Goal: Task Accomplishment & Management: Manage account settings

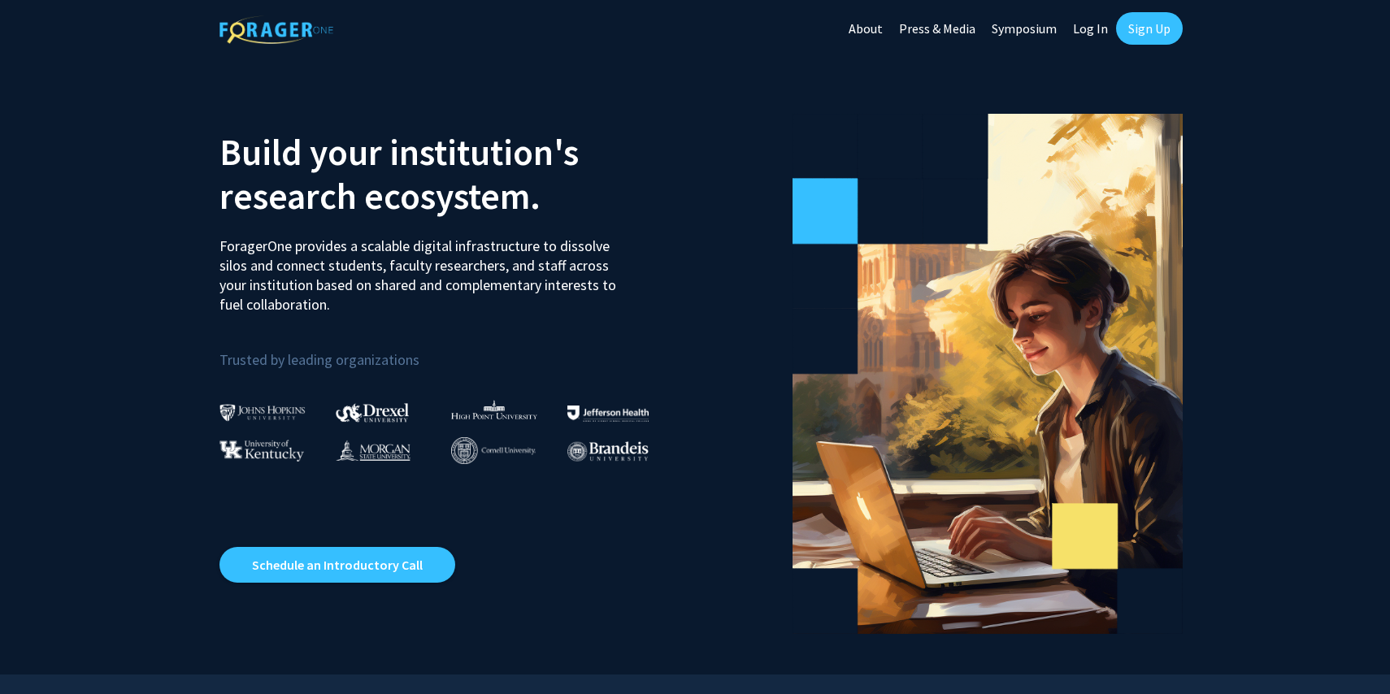
click at [1090, 31] on link "Log In" at bounding box center [1090, 28] width 51 height 57
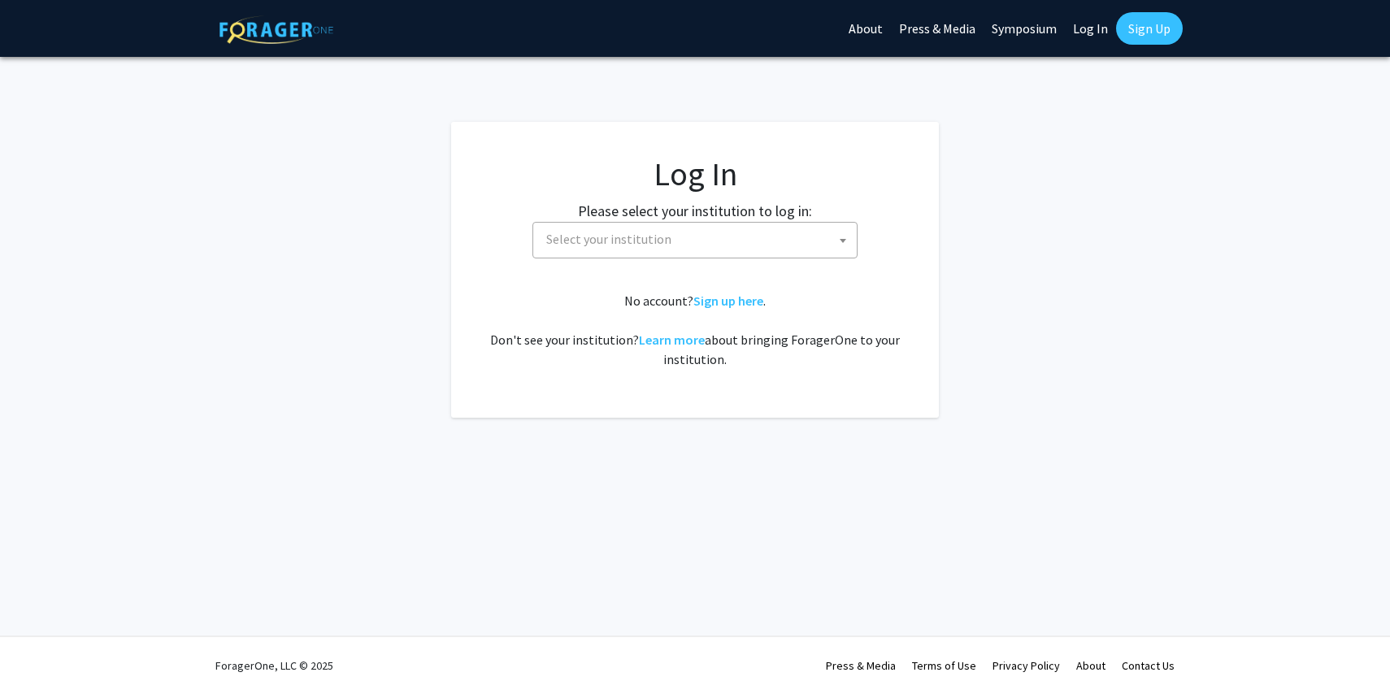
click at [841, 239] on b at bounding box center [843, 241] width 7 height 4
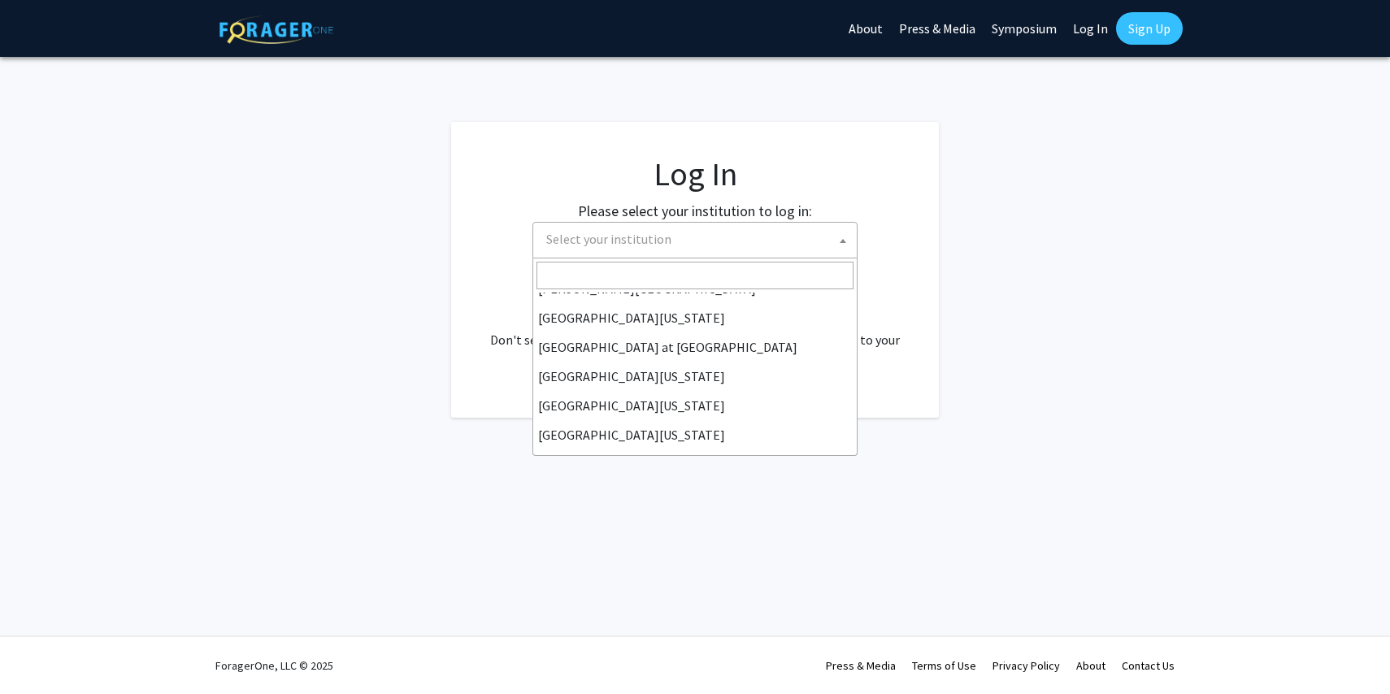
scroll to position [569, 0]
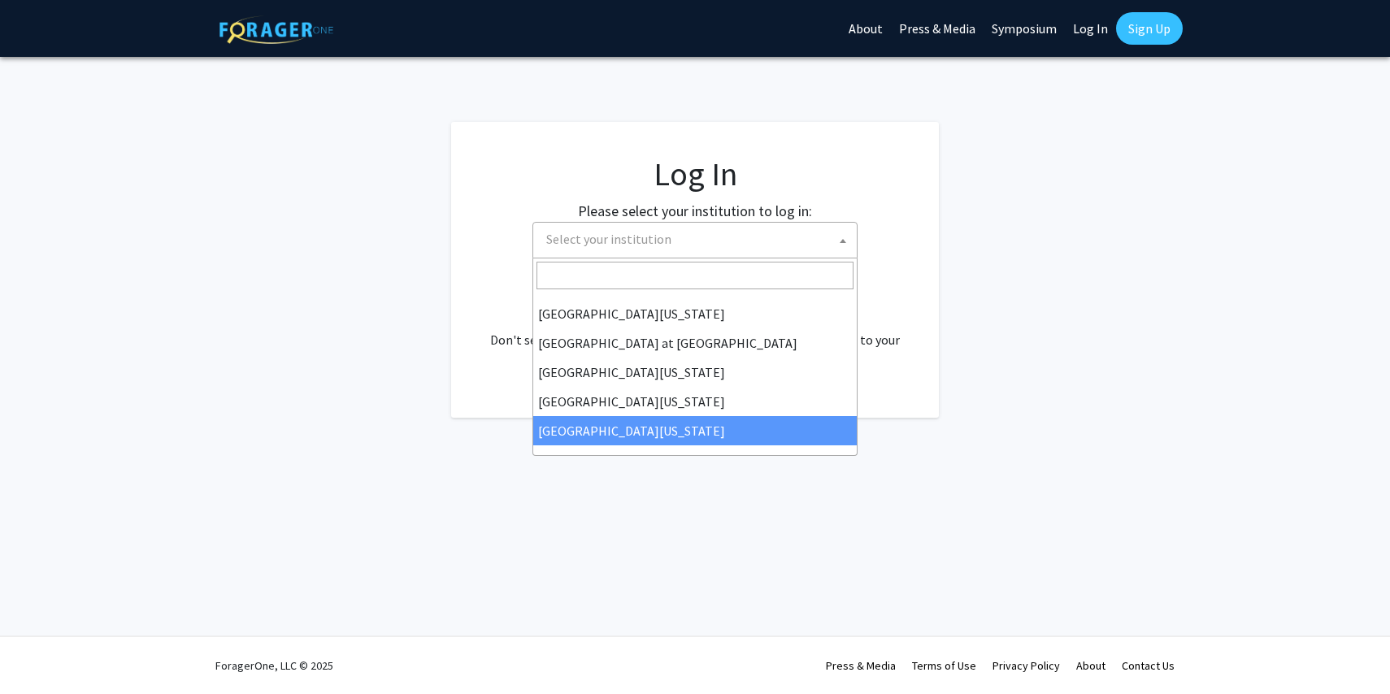
select select "33"
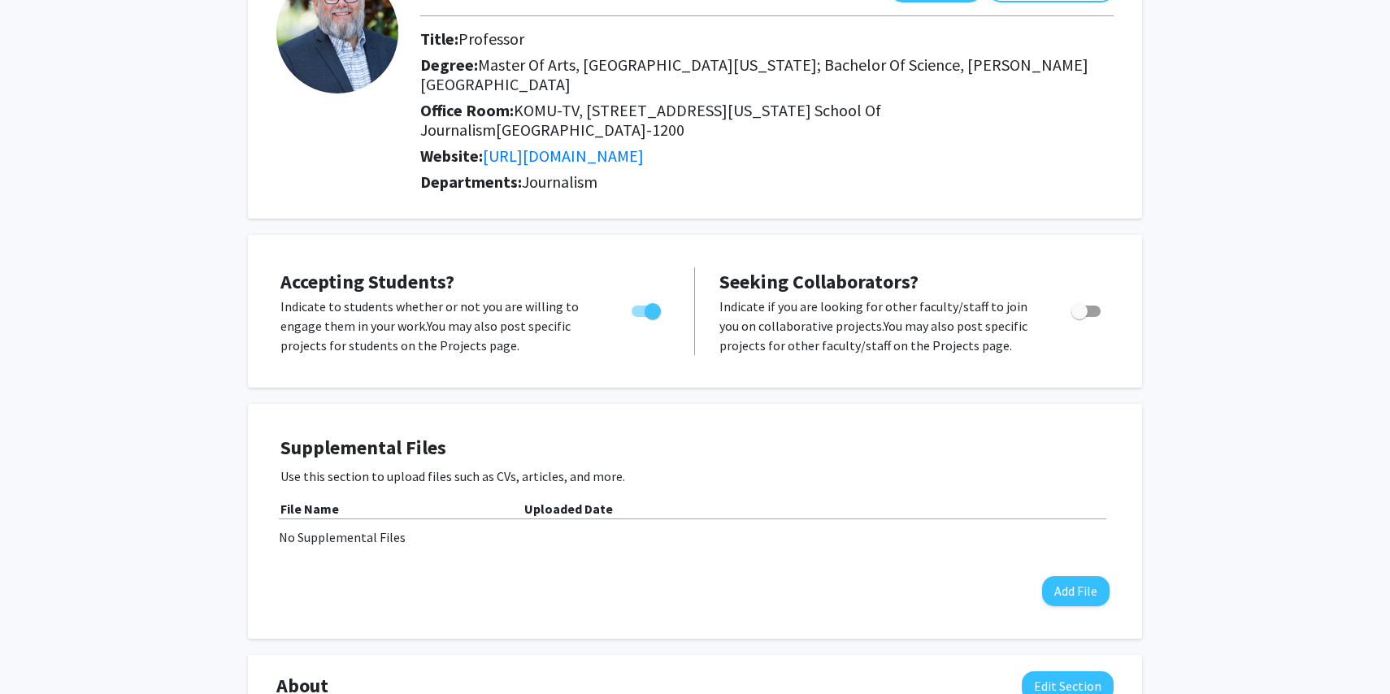
scroll to position [140, 0]
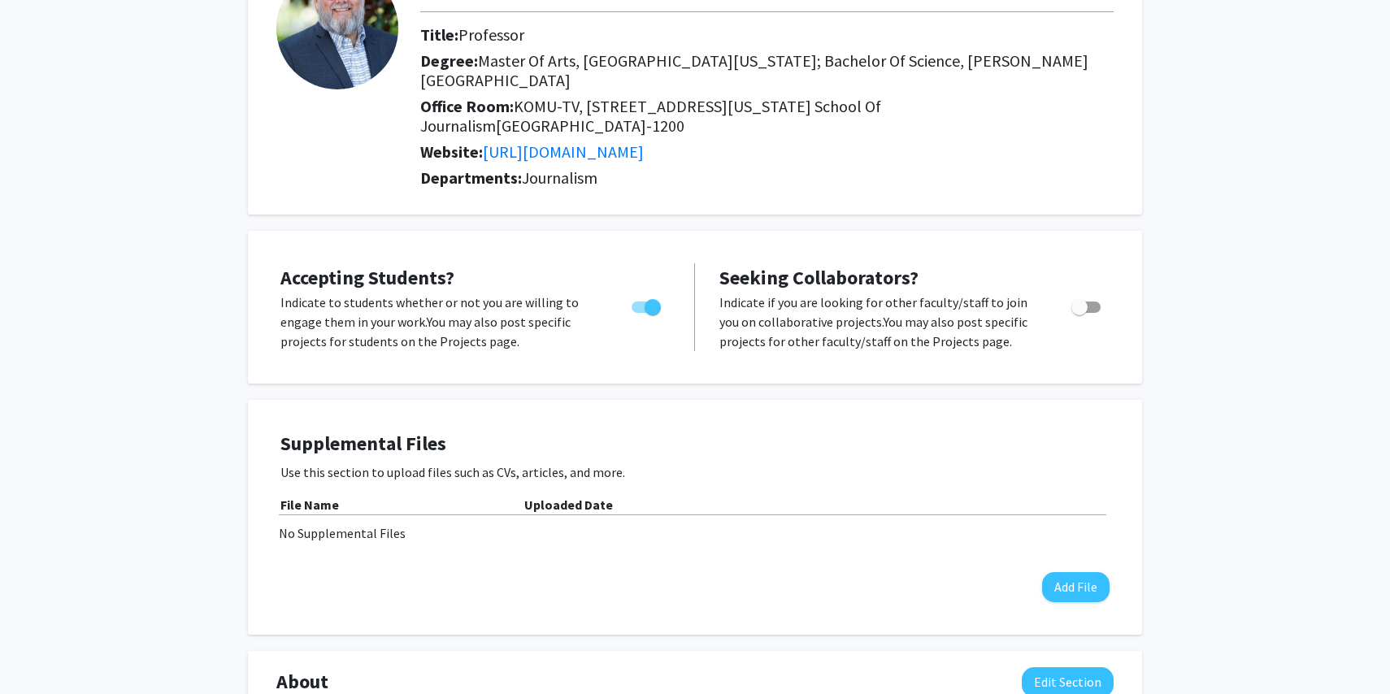
click at [1095, 302] on span "Toggle" at bounding box center [1086, 307] width 29 height 11
click at [1080, 313] on input "Toggle" at bounding box center [1079, 313] width 1 height 1
checkbox input "true"
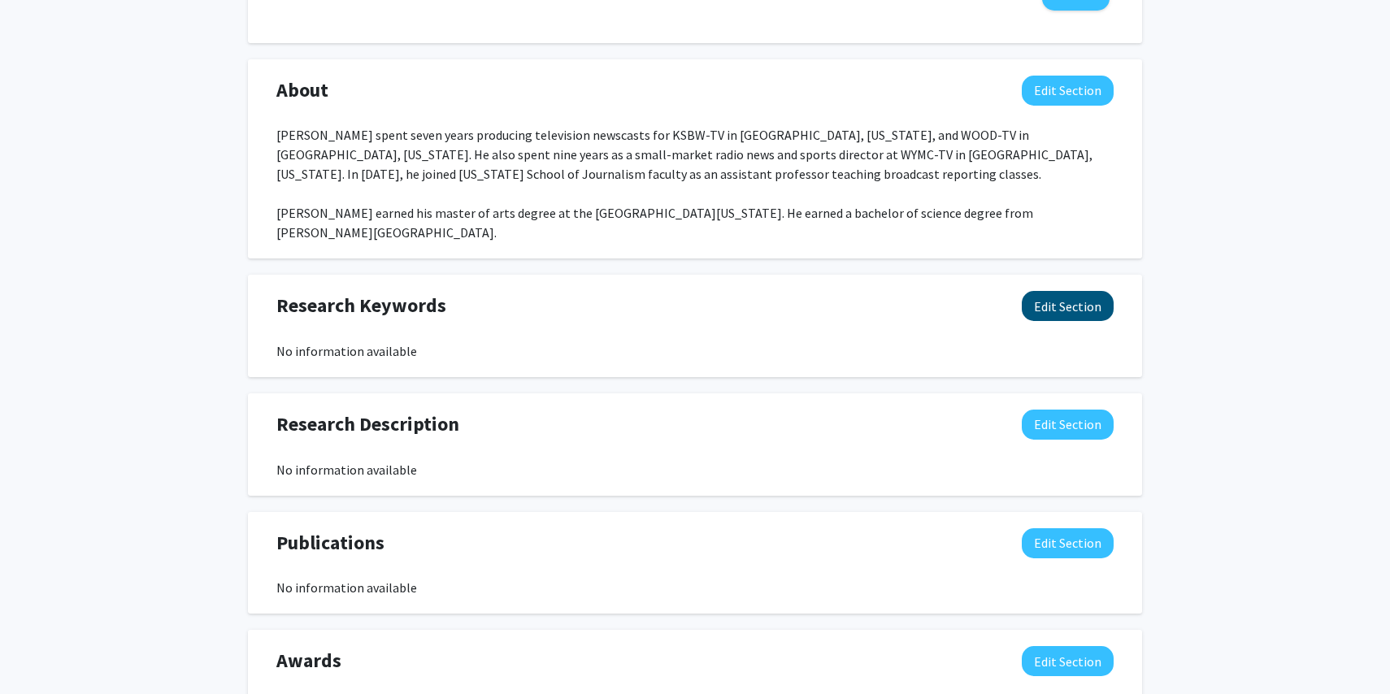
scroll to position [733, 0]
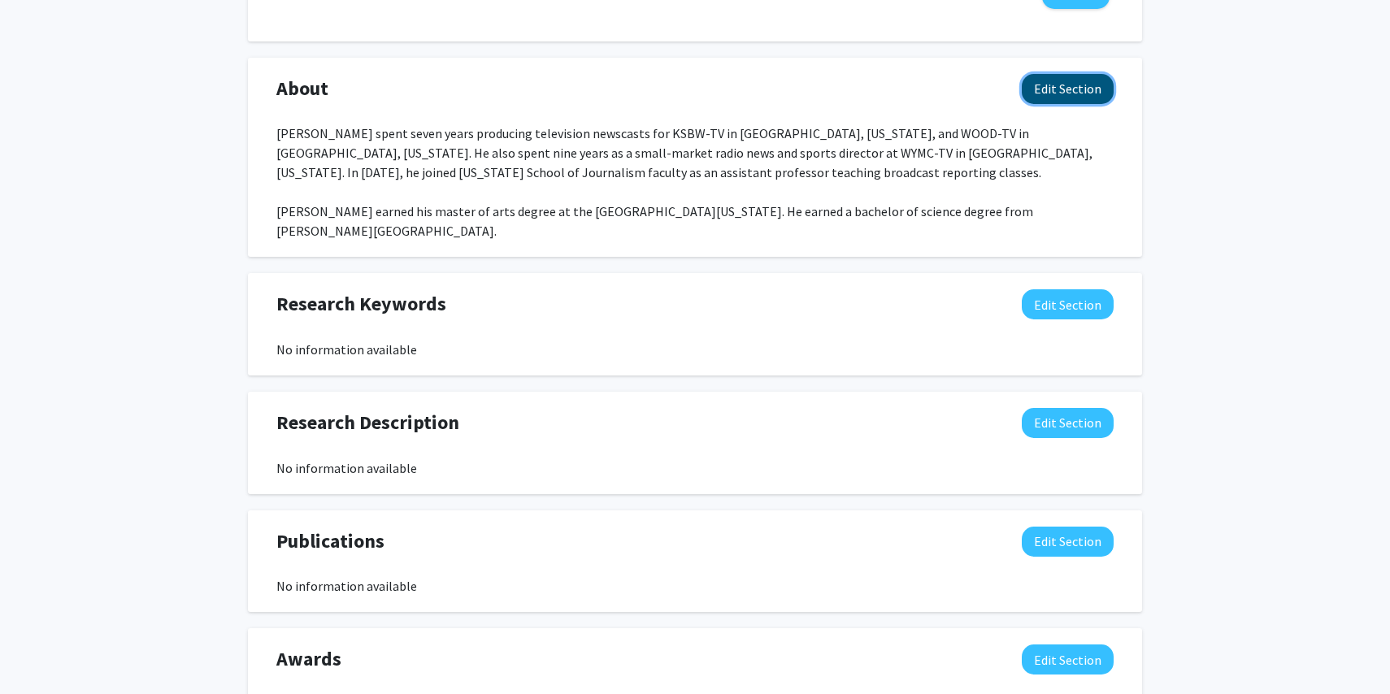
click at [1068, 74] on button "Edit Section" at bounding box center [1068, 89] width 92 height 30
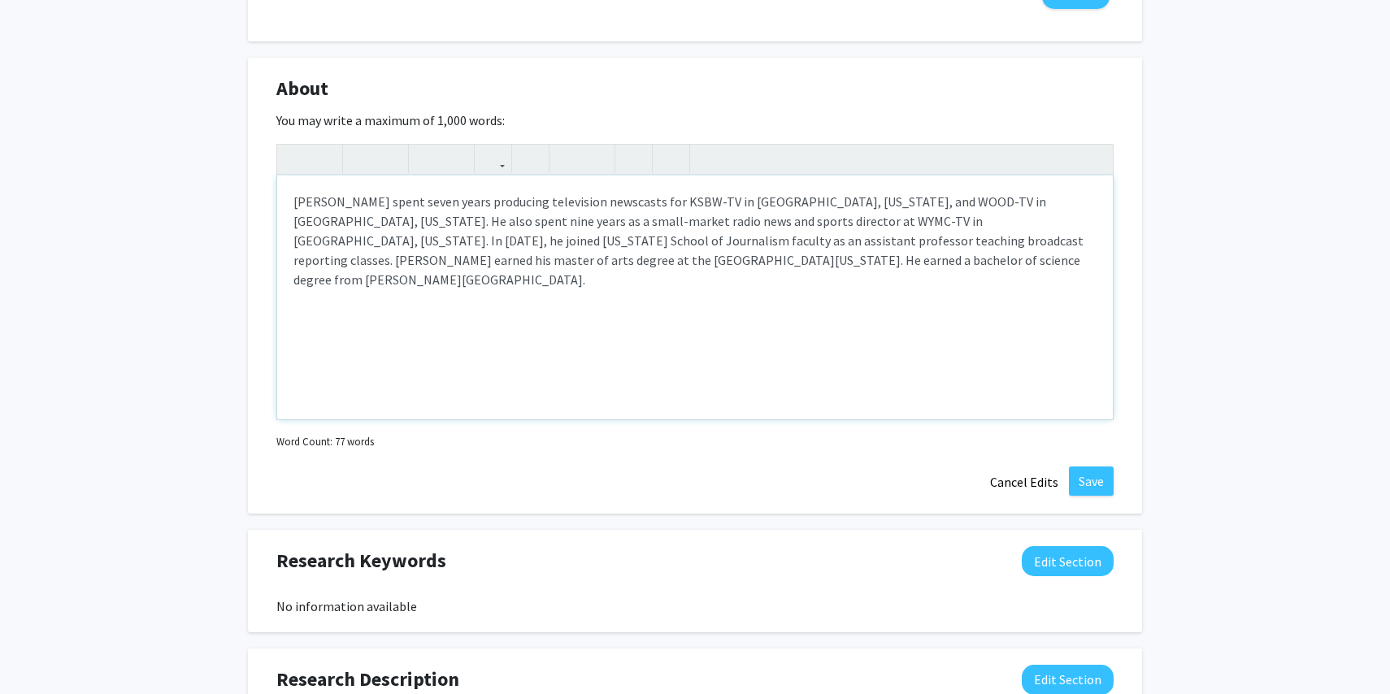
click at [836, 202] on div "[PERSON_NAME] spent seven years producing television newscasts for KSBW-TV in […" at bounding box center [695, 298] width 836 height 244
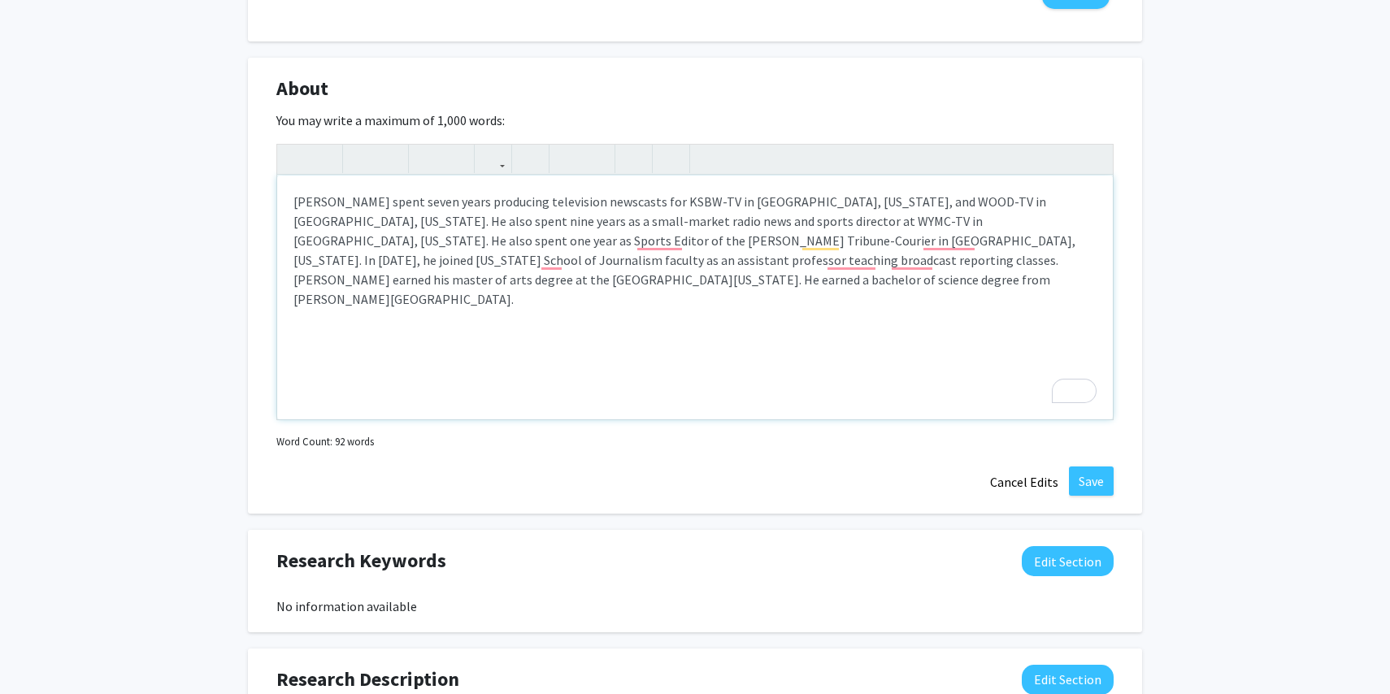
click at [497, 240] on div "[PERSON_NAME] spent seven years producing television newscasts for KSBW-TV in […" at bounding box center [695, 298] width 836 height 244
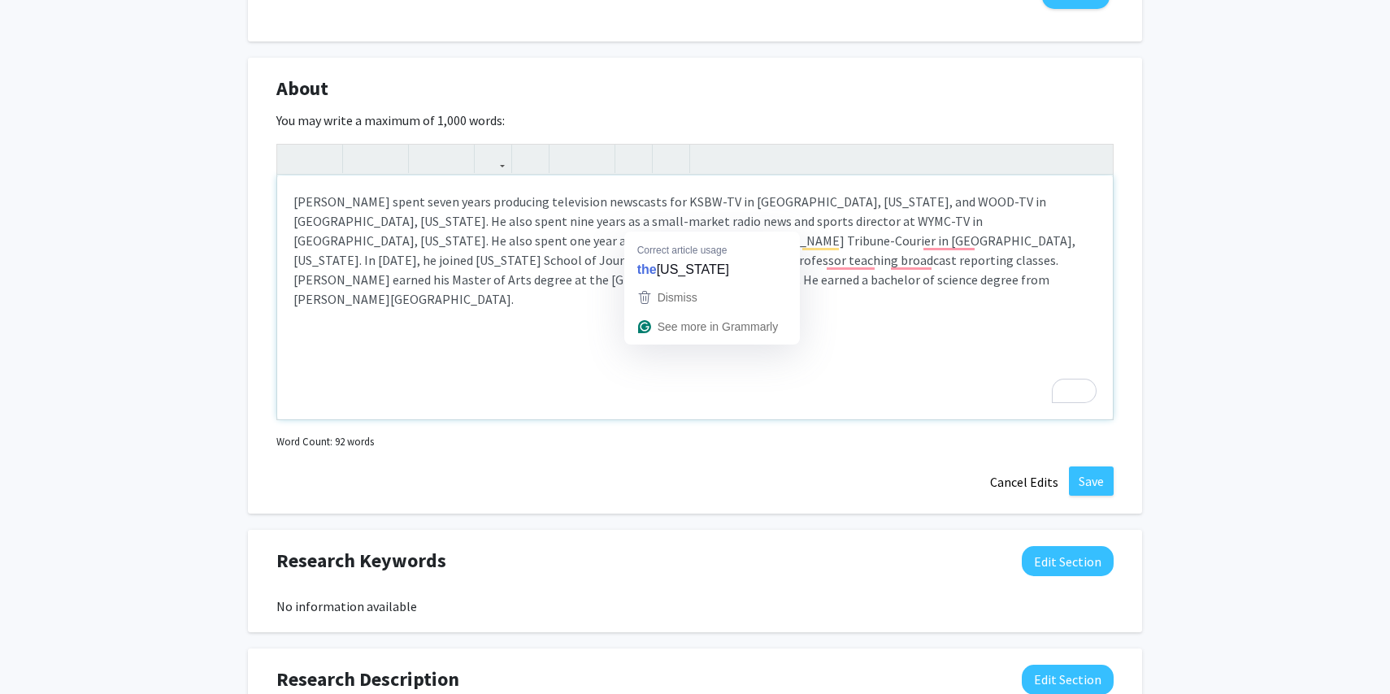
click at [637, 224] on div "[PERSON_NAME] spent seven years producing television newscasts for KSBW-TV in […" at bounding box center [695, 298] width 836 height 244
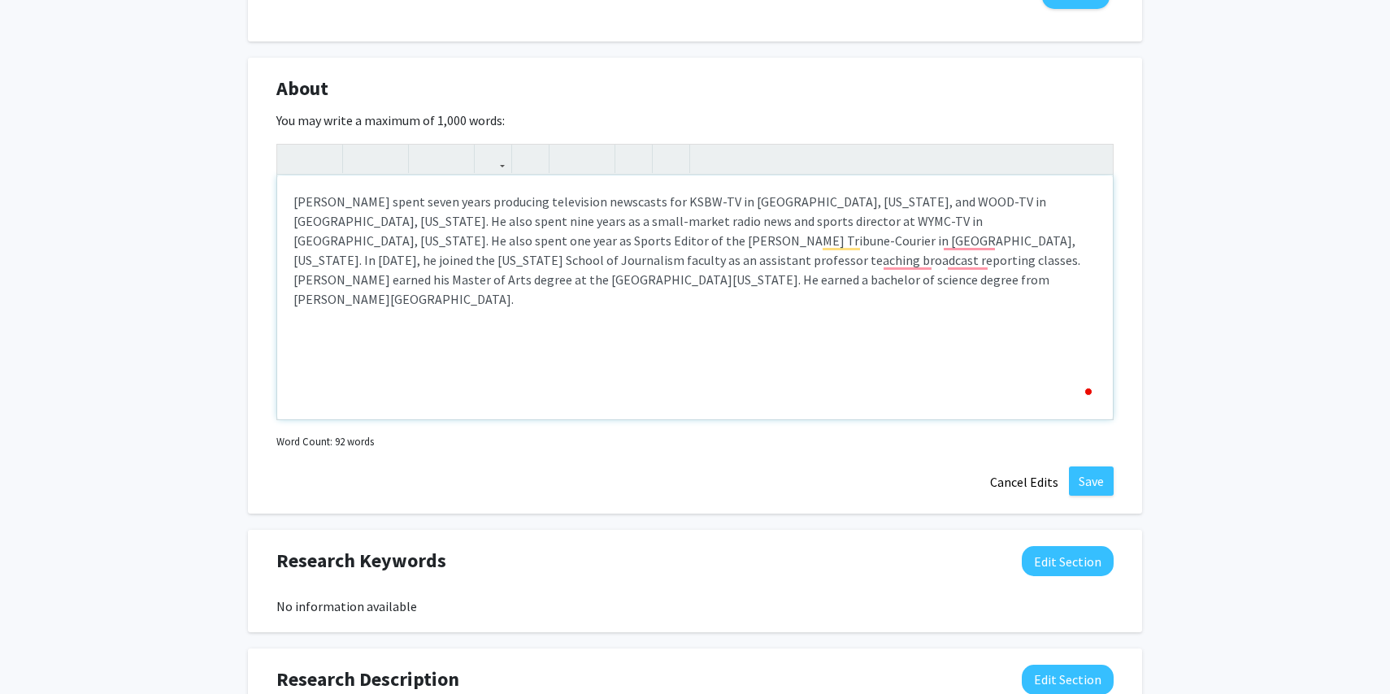
type textarea "[PERSON_NAME] spent seven years producing television newscasts for KSBW-TV in […"
click at [1094, 468] on button "Save" at bounding box center [1091, 481] width 45 height 29
